Goal: Task Accomplishment & Management: Manage account settings

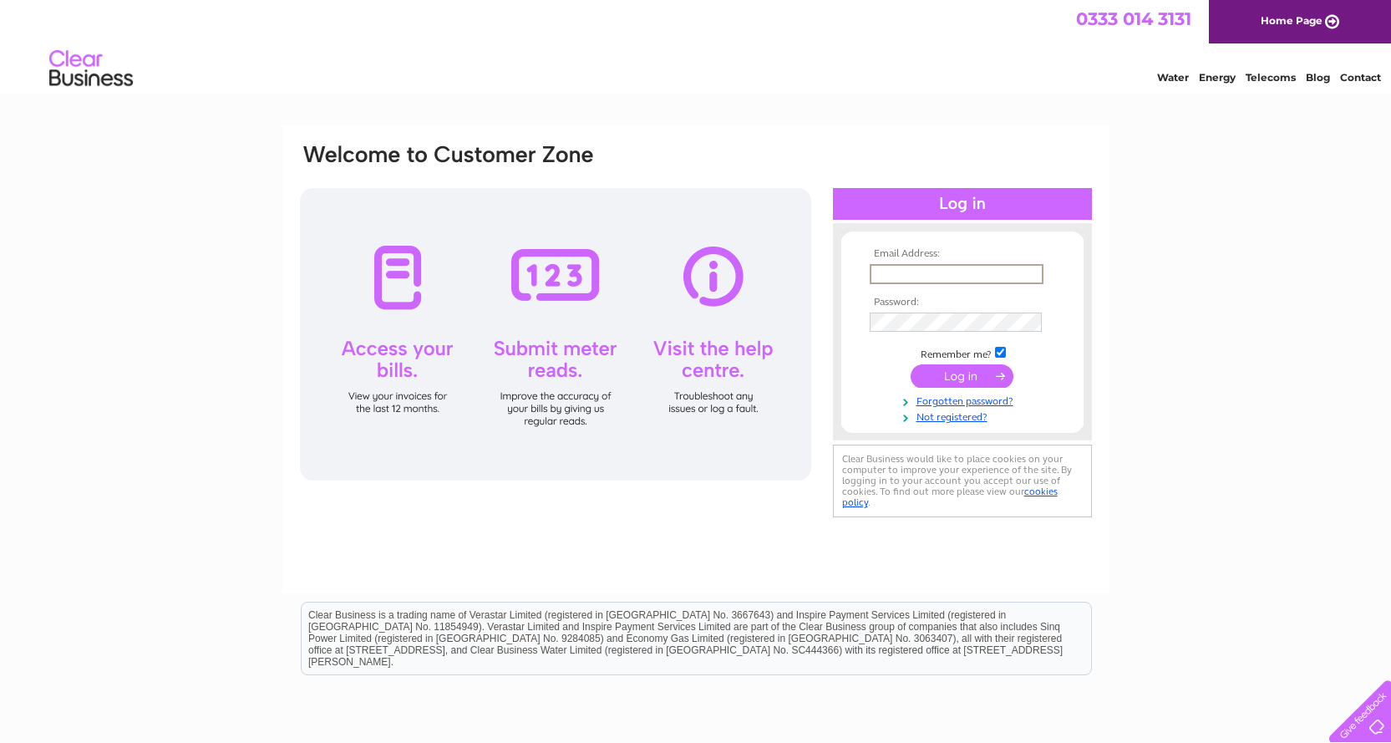
type input "info@ghdigitalprint.com"
click at [948, 366] on input "submit" at bounding box center [962, 375] width 103 height 23
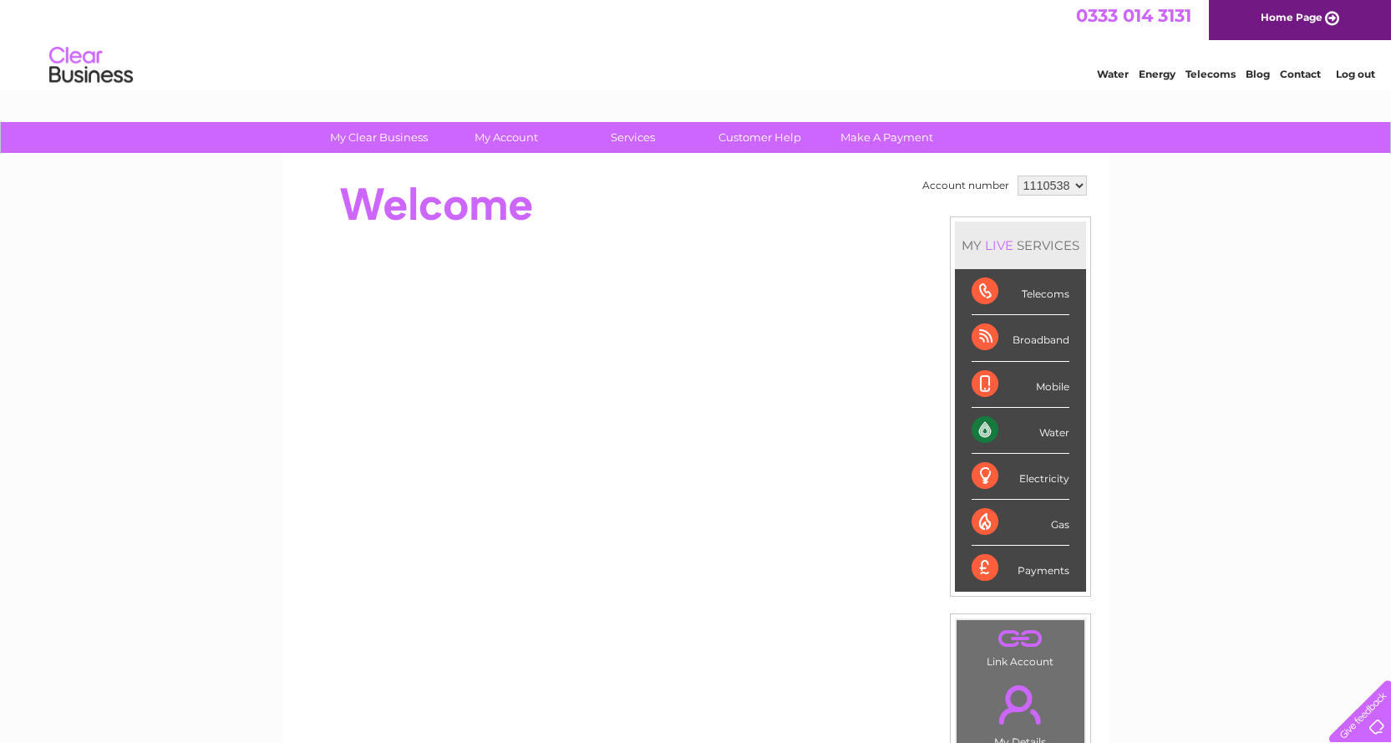
scroll to position [3, 0]
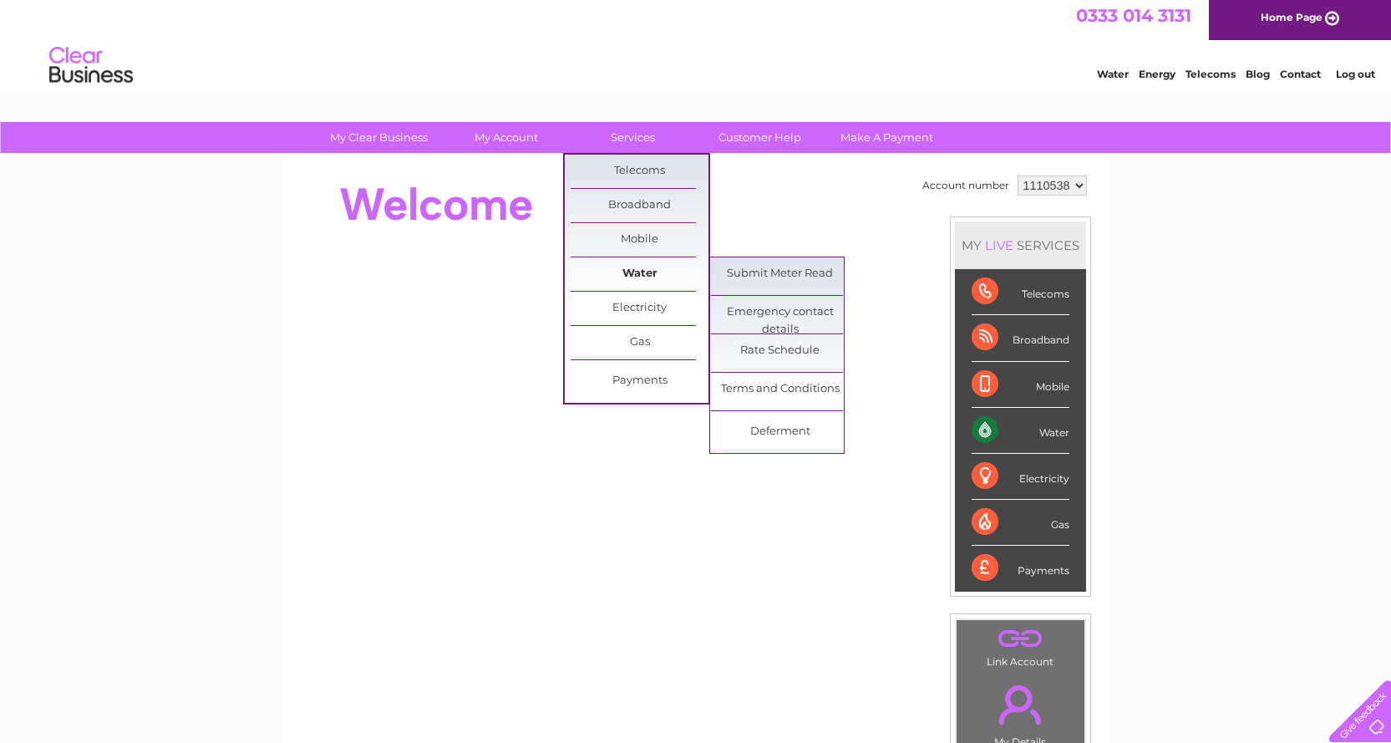
click at [640, 267] on link "Water" at bounding box center [640, 273] width 138 height 33
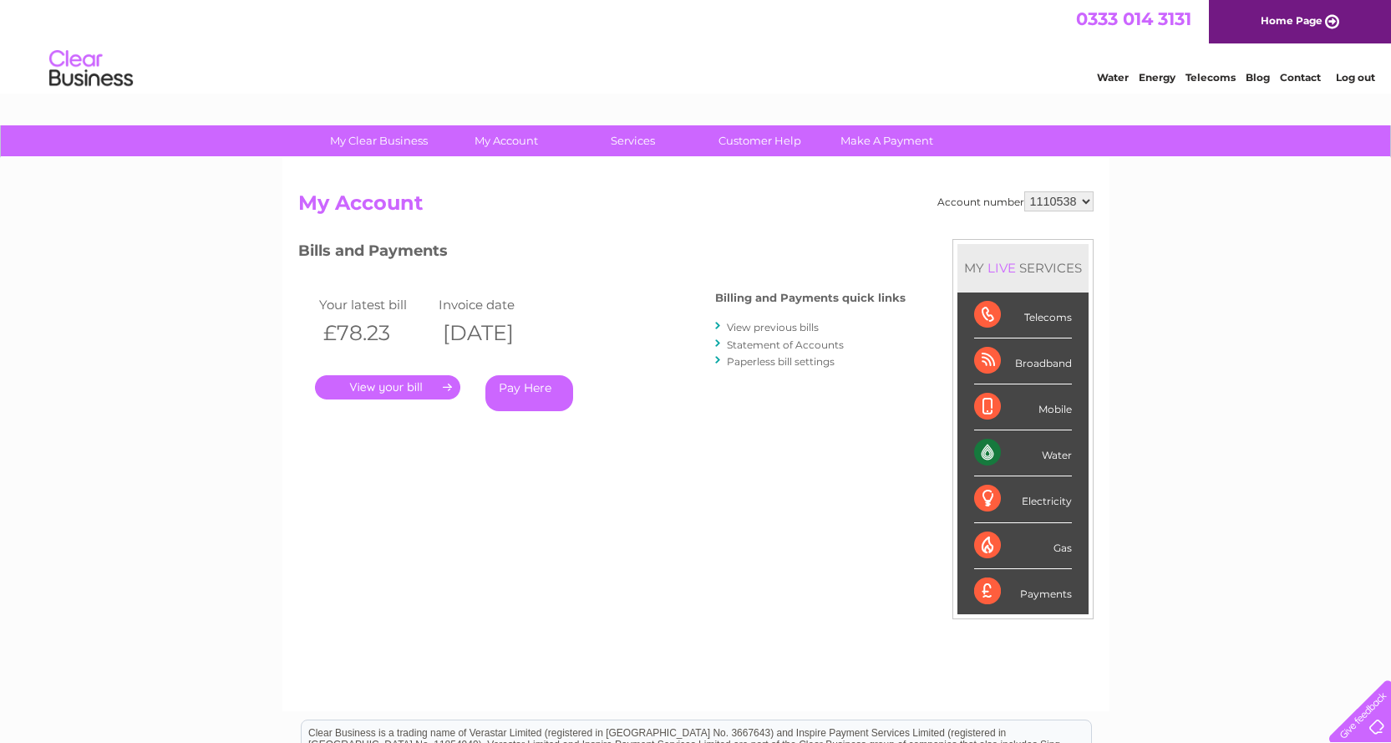
click at [391, 384] on link "." at bounding box center [387, 387] width 145 height 24
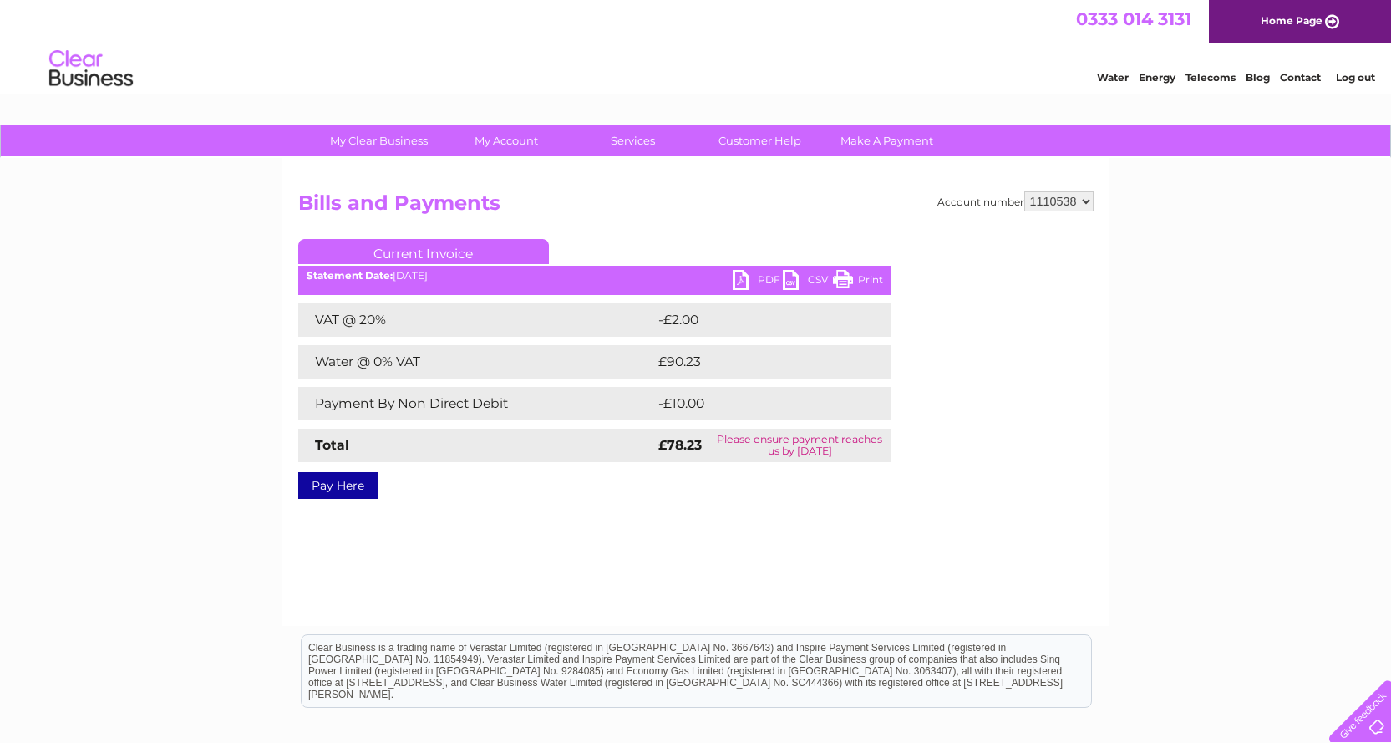
click at [737, 279] on link "PDF" at bounding box center [758, 282] width 50 height 24
